Goal: Check status: Check status

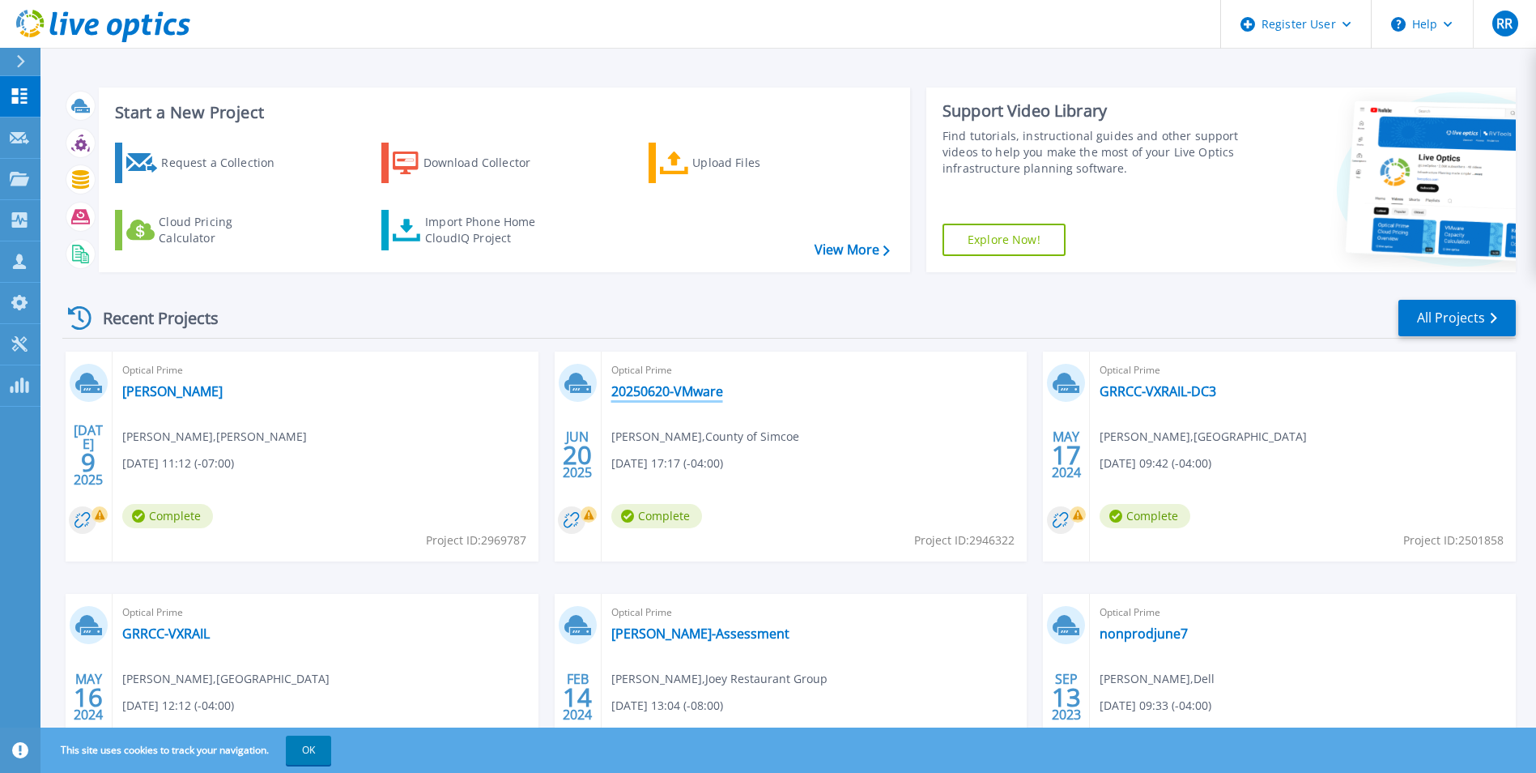
click at [678, 398] on link "20250620-VMware" at bounding box center [667, 391] width 112 height 16
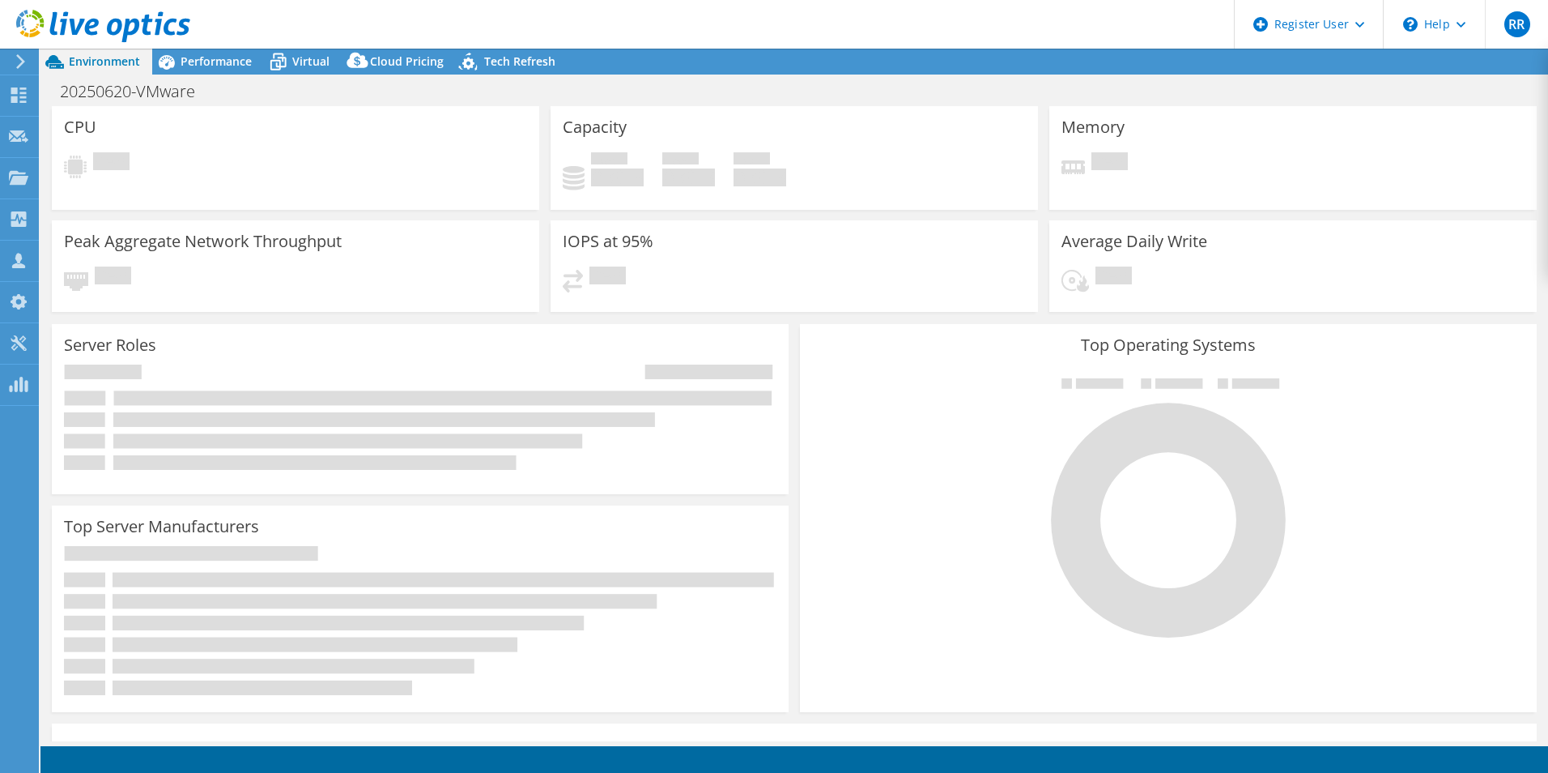
select select "Canada"
select select "CAD"
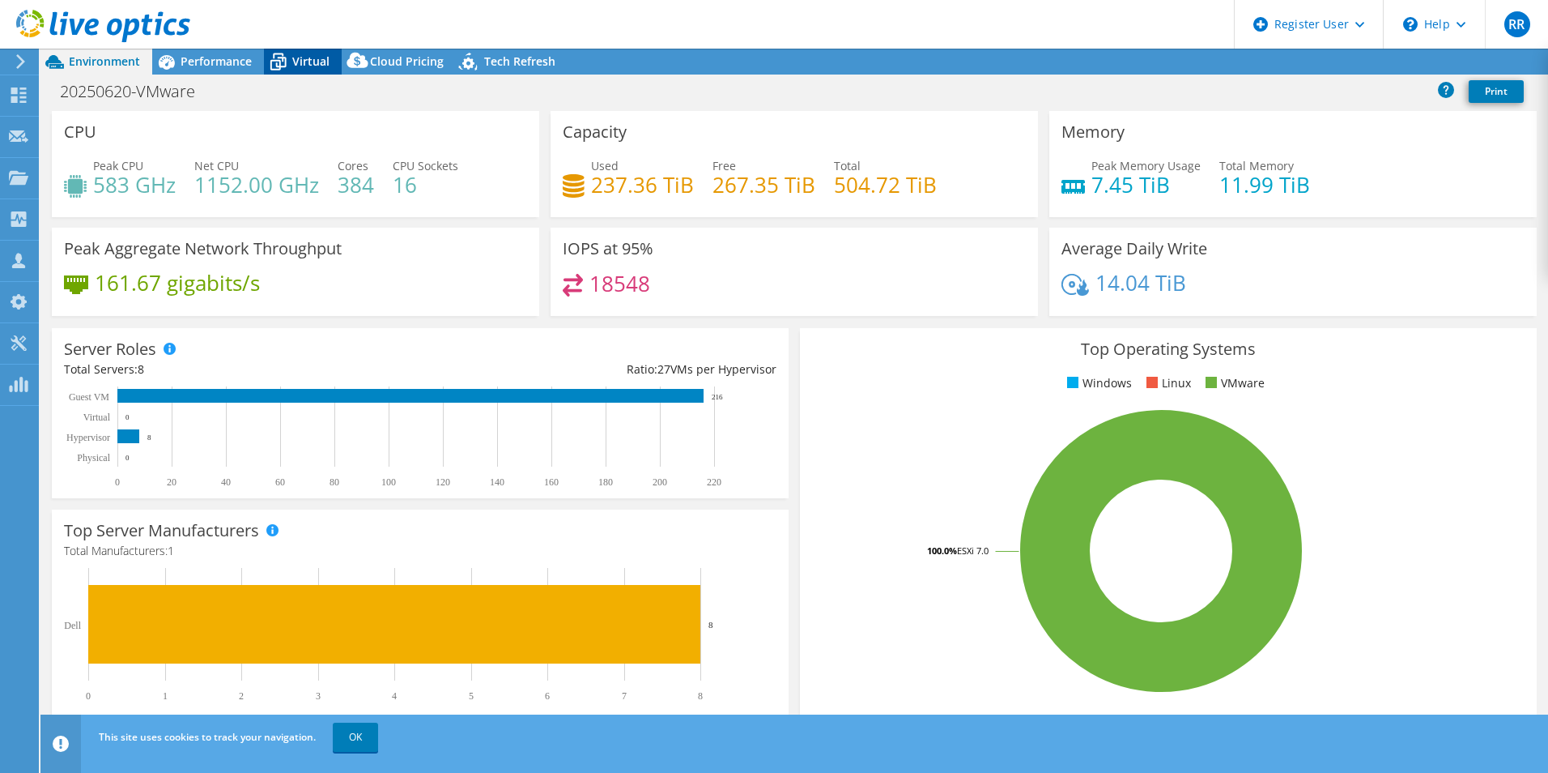
click at [309, 58] on span "Virtual" at bounding box center [310, 60] width 37 height 15
